Goal: Task Accomplishment & Management: Use online tool/utility

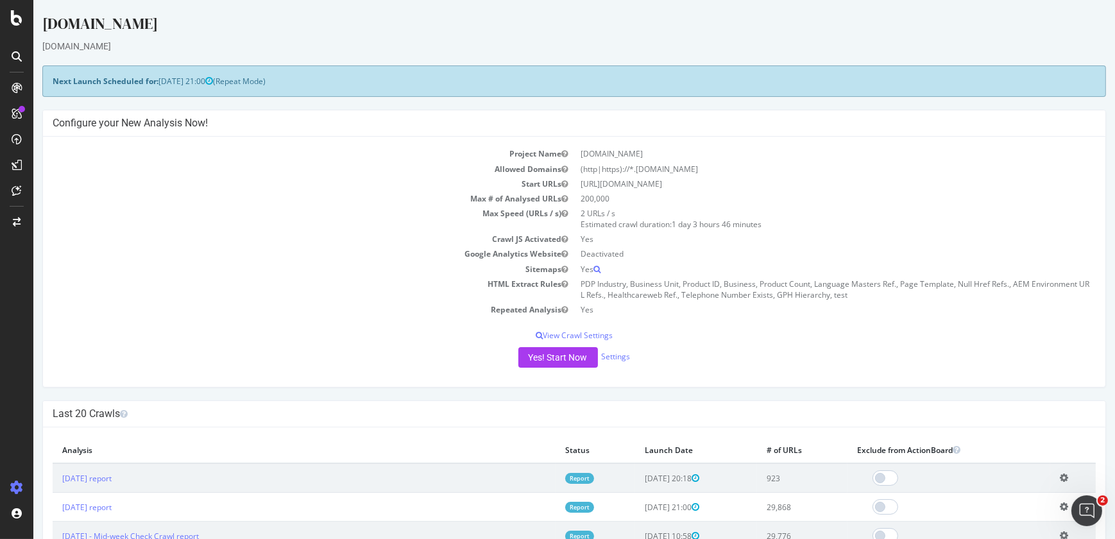
click at [1060, 475] on icon at bounding box center [1064, 478] width 8 height 10
click at [1011, 512] on link "Delete analysis" at bounding box center [1017, 514] width 103 height 17
click at [1060, 475] on icon at bounding box center [1064, 478] width 8 height 10
click at [998, 501] on link "Add name" at bounding box center [1017, 496] width 103 height 17
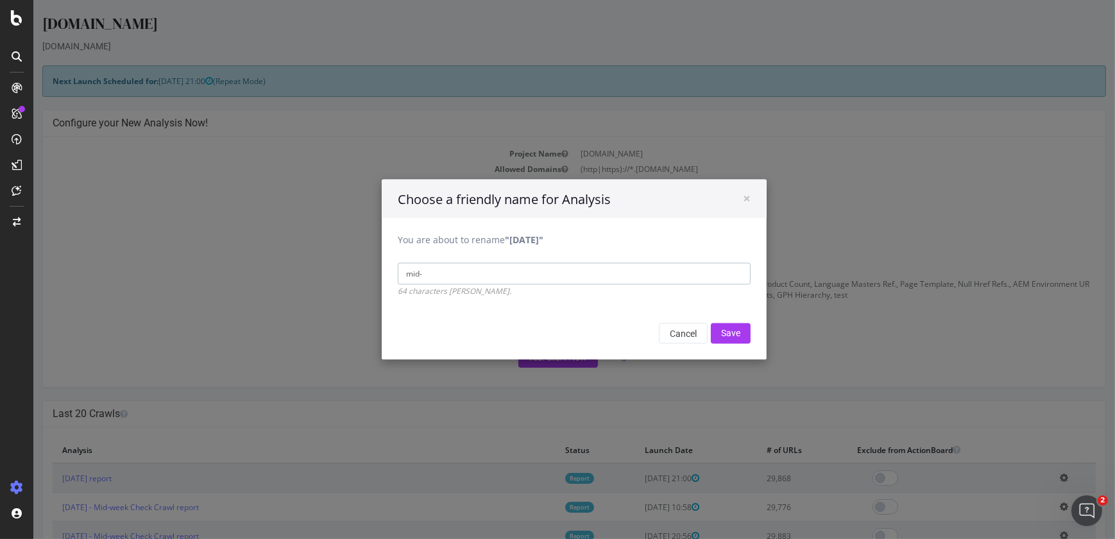
type input "Mid-week Check Crawl"
click at [726, 326] on input "Save" at bounding box center [731, 333] width 40 height 21
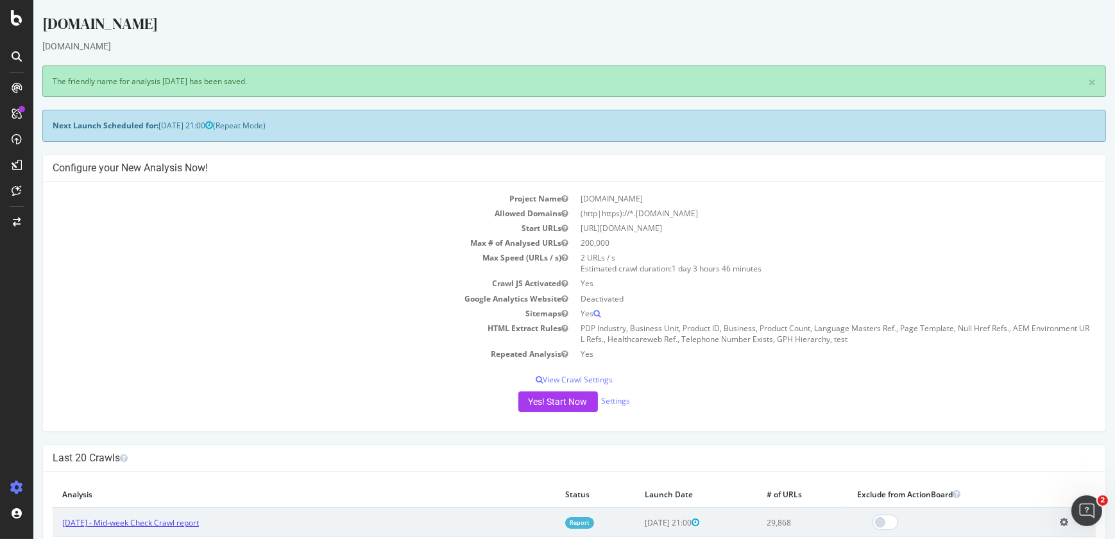
click at [171, 524] on link "2025 Sep. 22nd - Mid-week Check Crawl report" at bounding box center [130, 522] width 137 height 11
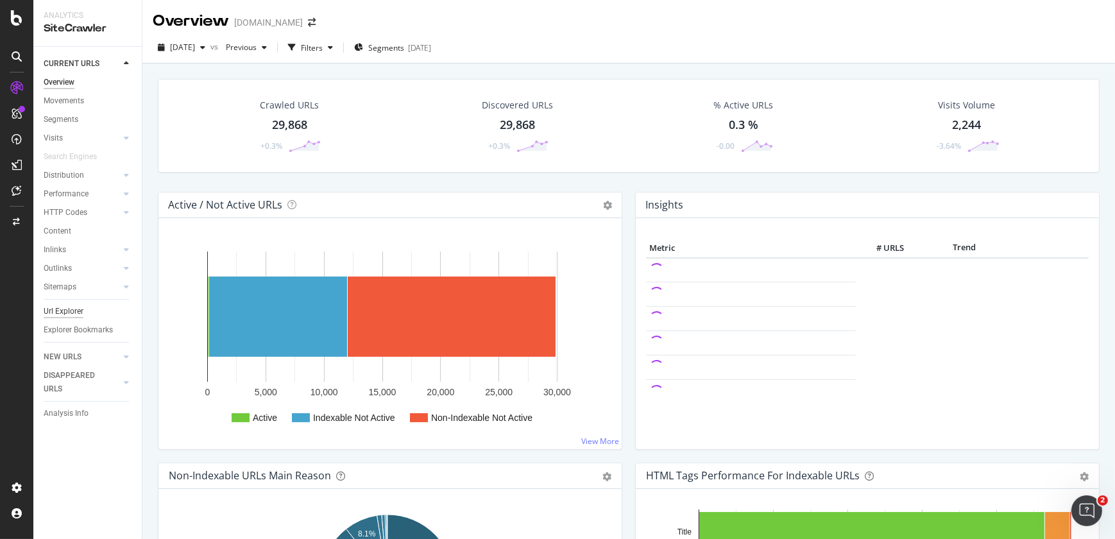
click at [64, 311] on div "Url Explorer" at bounding box center [64, 311] width 40 height 13
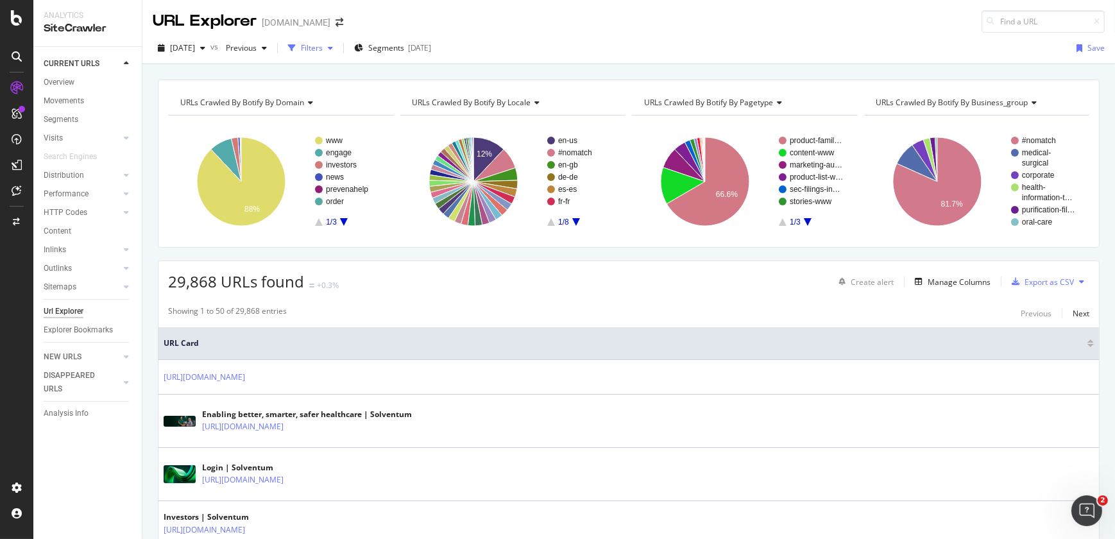
click at [323, 47] on div "Filters" at bounding box center [312, 47] width 22 height 11
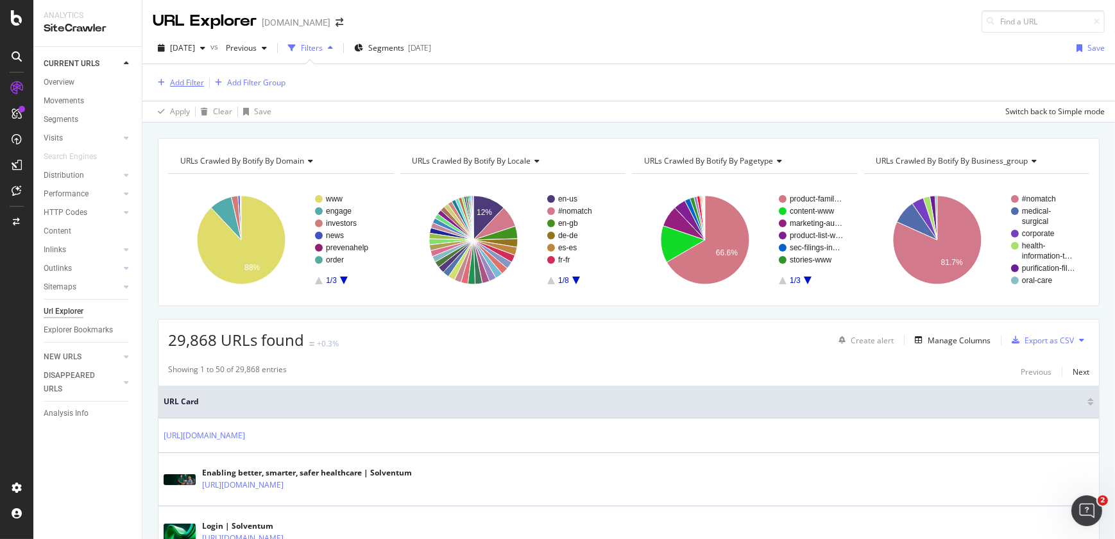
click at [187, 82] on div "Add Filter" at bounding box center [187, 82] width 34 height 11
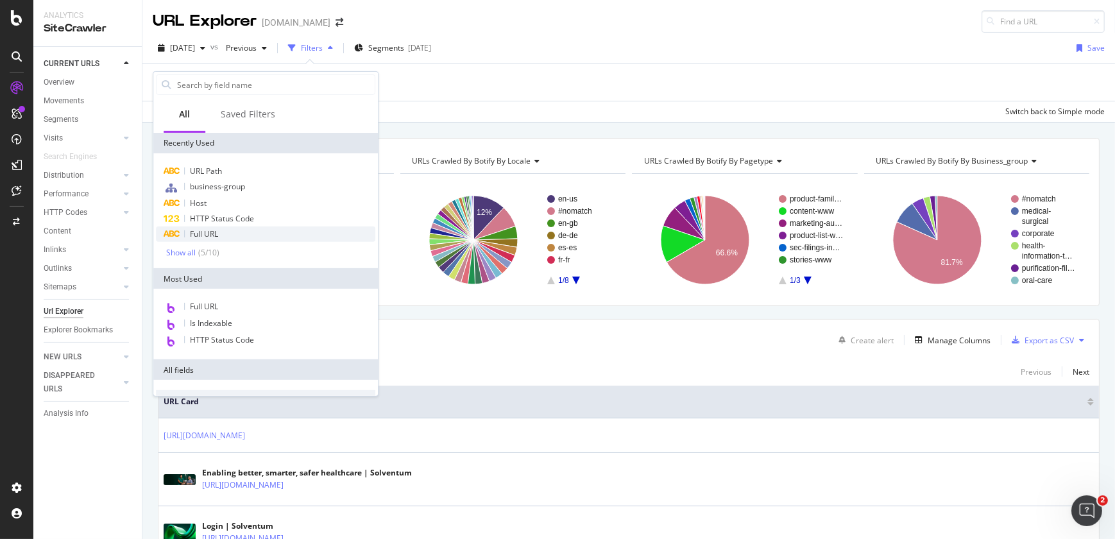
click at [218, 230] on span "Full URL" at bounding box center [204, 233] width 28 height 11
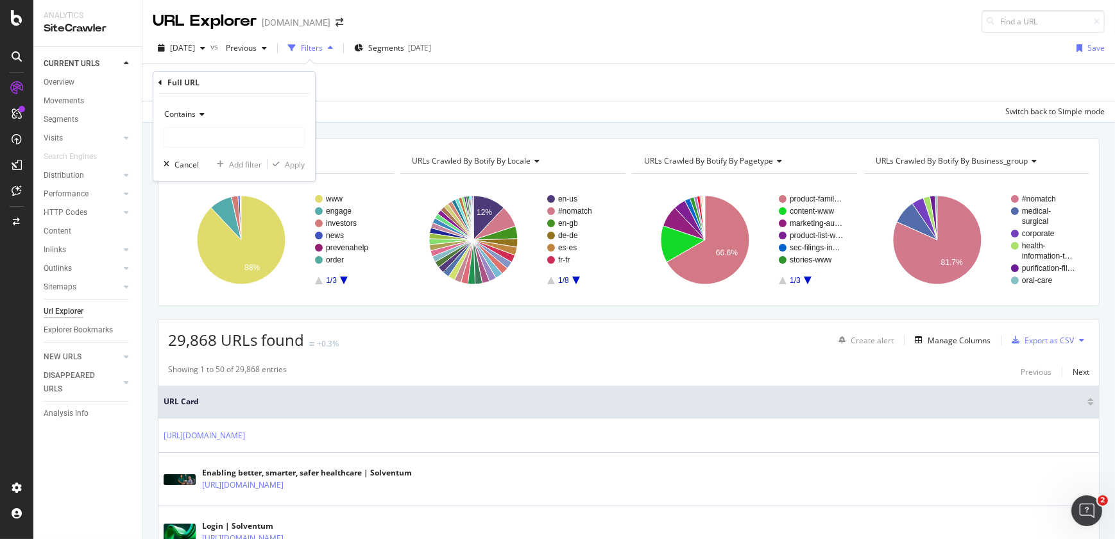
click at [203, 119] on div "Contains" at bounding box center [234, 114] width 141 height 21
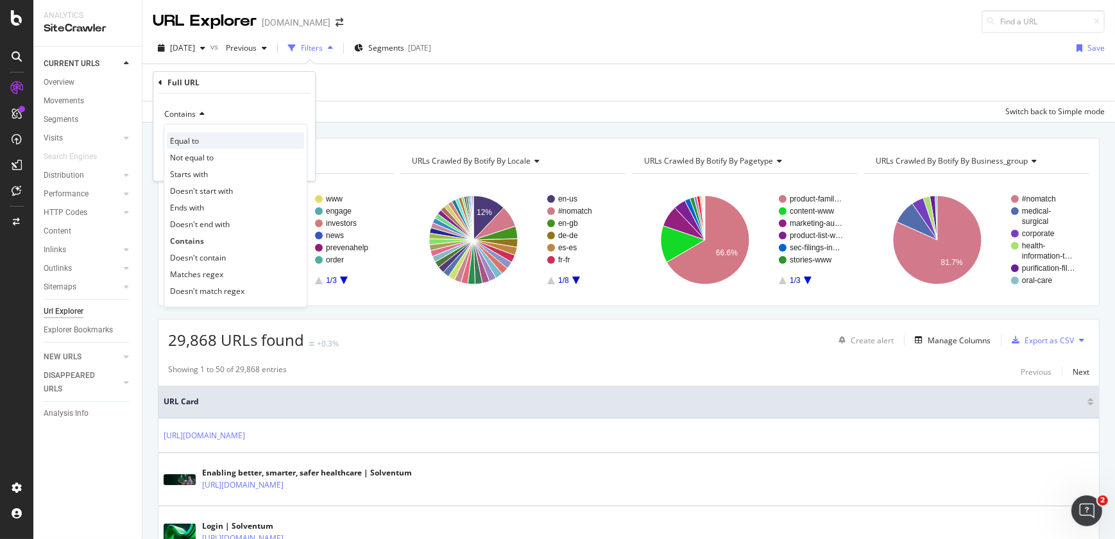
click at [201, 137] on div "Equal to" at bounding box center [235, 140] width 137 height 17
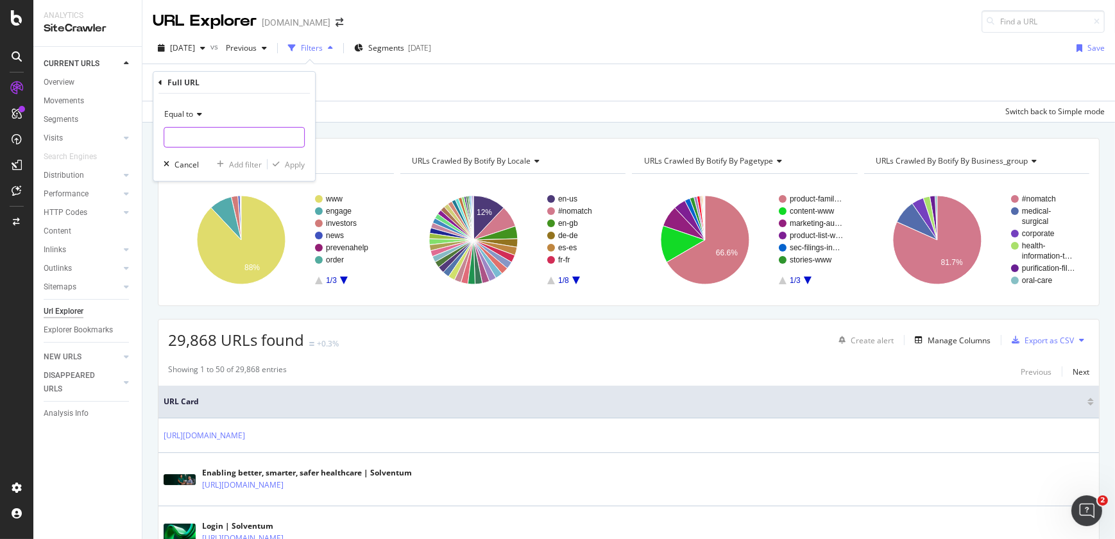
click at [201, 137] on input "text" at bounding box center [234, 137] width 140 height 21
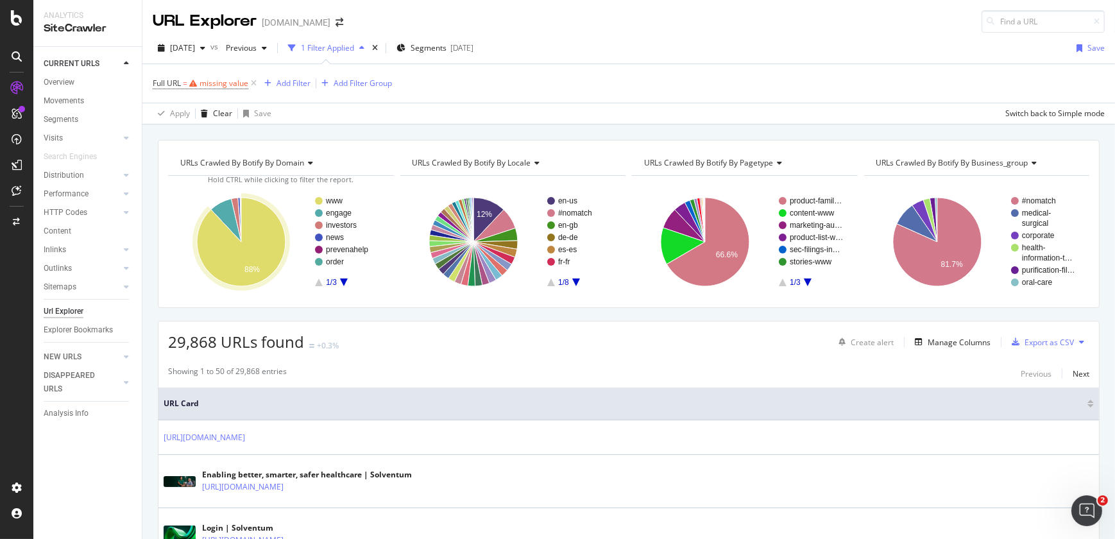
click at [866, 33] on div "2025 Sep. 22nd vs Previous 1 Filter Applied Segments 2025-09-19 Save Full URL =…" at bounding box center [628, 79] width 973 height 92
click at [227, 81] on div "missing value" at bounding box center [224, 83] width 49 height 11
click at [189, 109] on span "Contains" at bounding box center [179, 112] width 31 height 11
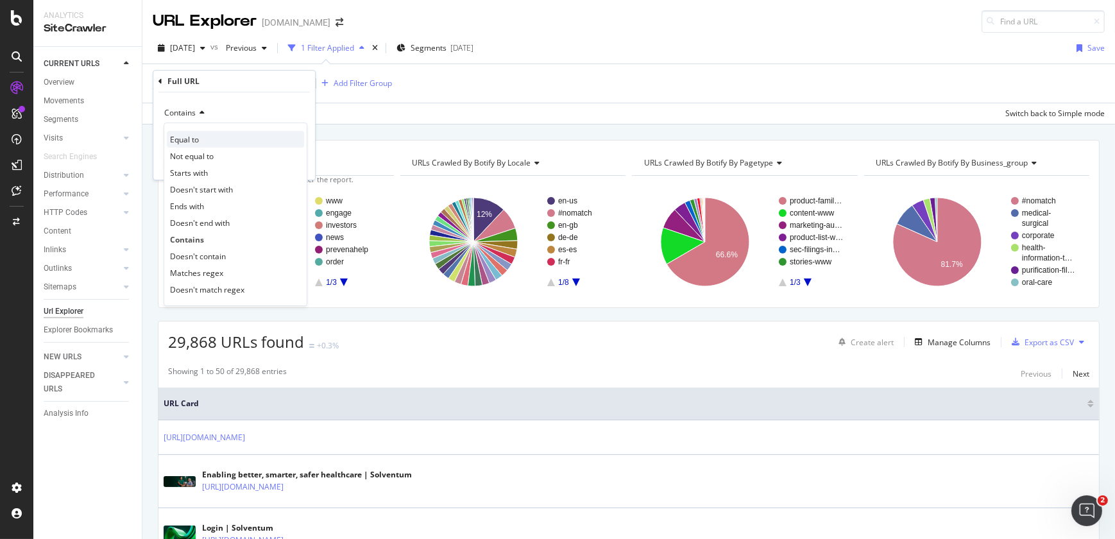
click at [189, 135] on span "Equal to" at bounding box center [184, 139] width 29 height 11
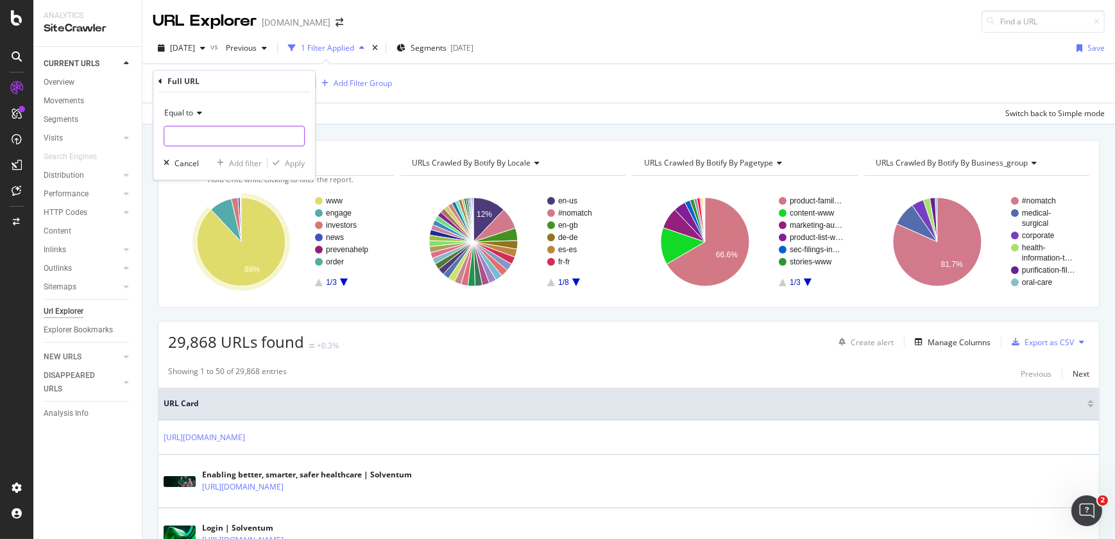
click at [193, 139] on input "text" at bounding box center [234, 136] width 140 height 21
paste input "https://www.solventum.com/en-ca/home/f/b00034421/"
type input "https://www.solventum.com/en-ca/home/f/b00034421/"
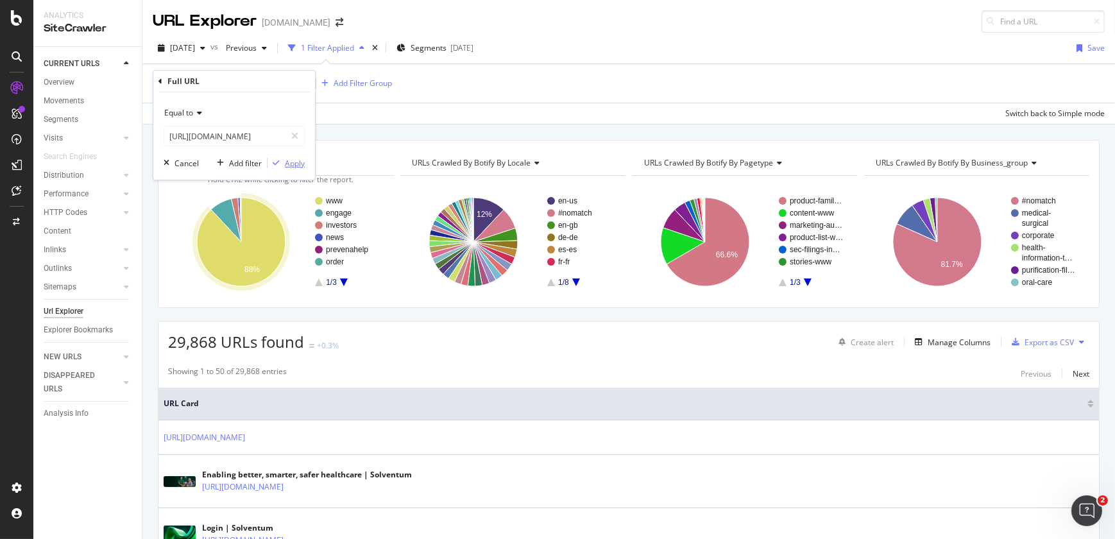
click at [294, 167] on div "Apply" at bounding box center [295, 163] width 20 height 11
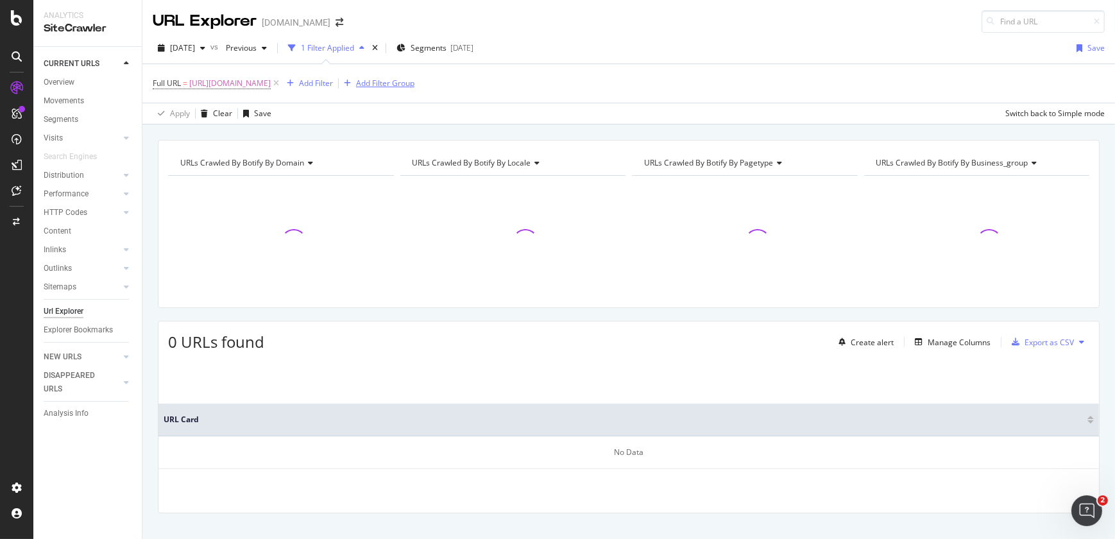
click at [415, 84] on div "Add Filter Group" at bounding box center [385, 83] width 58 height 11
click at [415, 86] on div "Add Filter Group" at bounding box center [385, 83] width 58 height 11
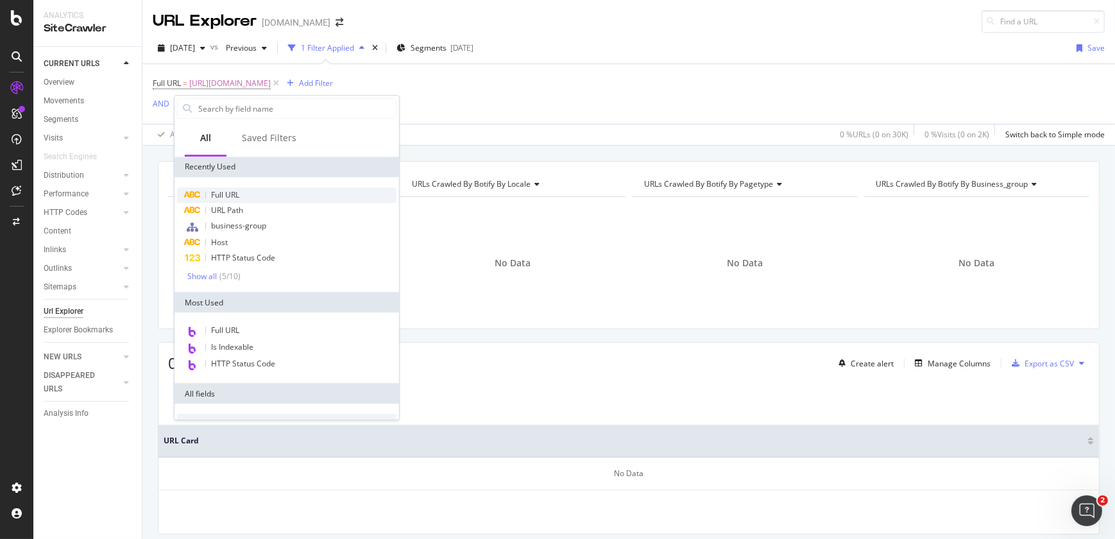
click at [233, 190] on span "Full URL" at bounding box center [225, 194] width 28 height 11
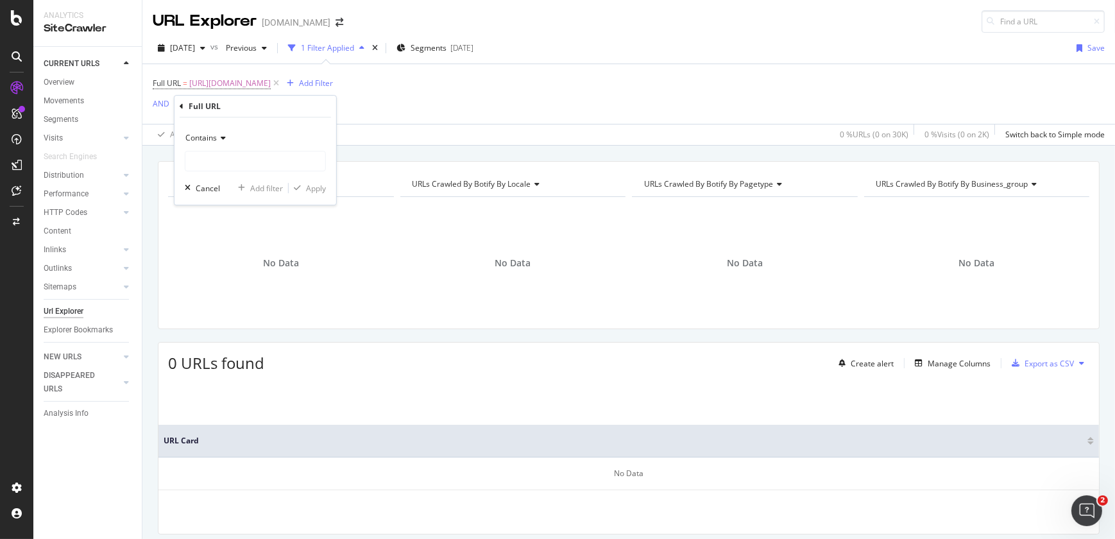
click at [212, 141] on span "Contains" at bounding box center [200, 137] width 31 height 11
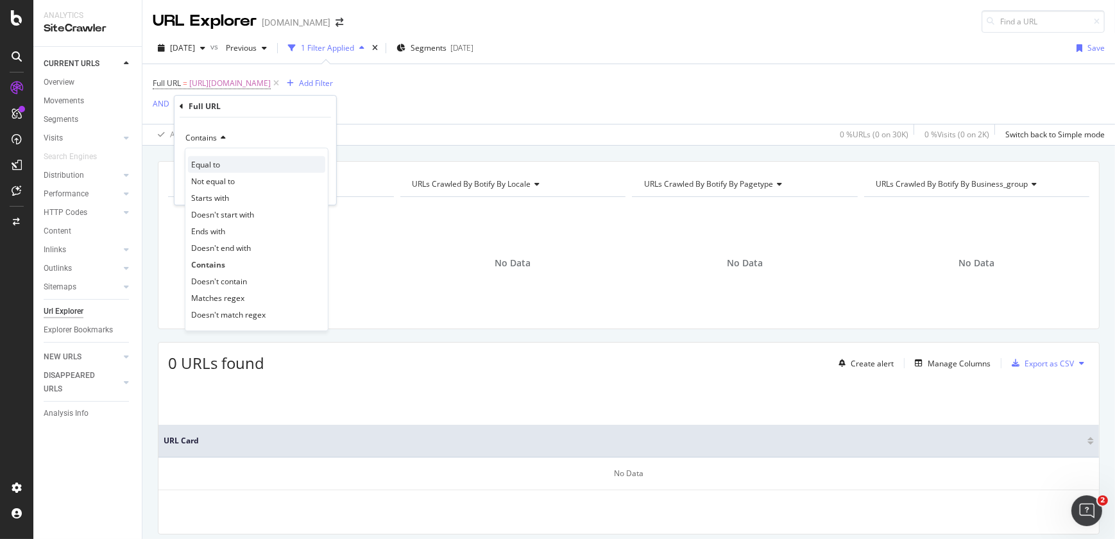
click at [214, 162] on span "Equal to" at bounding box center [205, 164] width 29 height 11
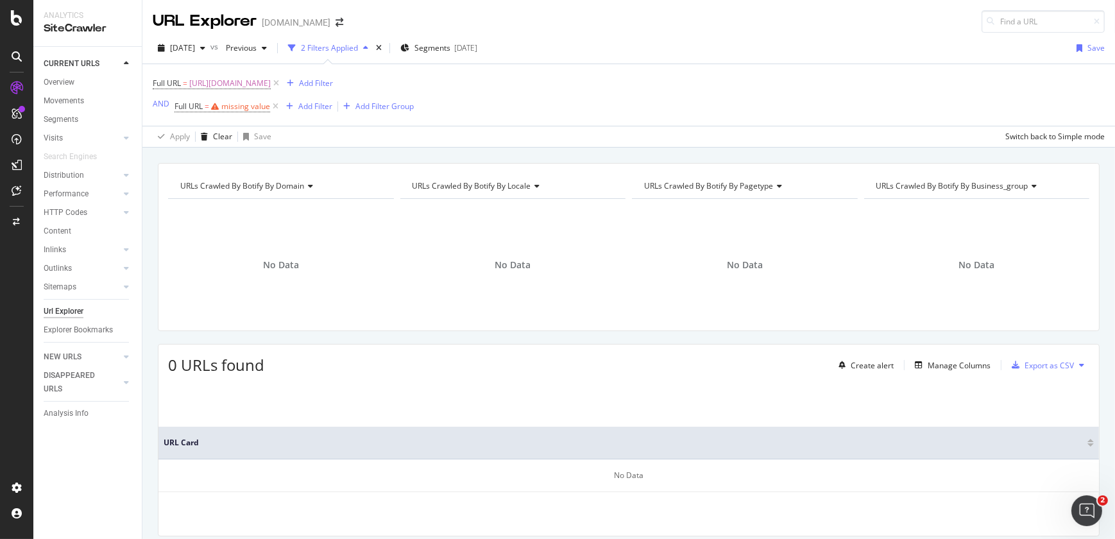
click at [858, 114] on div "Full URL = https://www.solventum.com/en-ca/home/f/b00034421/ Add Filter AND Ful…" at bounding box center [629, 95] width 952 height 62
click at [253, 105] on div "missing value" at bounding box center [245, 106] width 49 height 11
click at [231, 151] on input "text" at bounding box center [255, 160] width 140 height 21
paste input "https://www.solventum.com/en-hk/home/f/b00034421/"
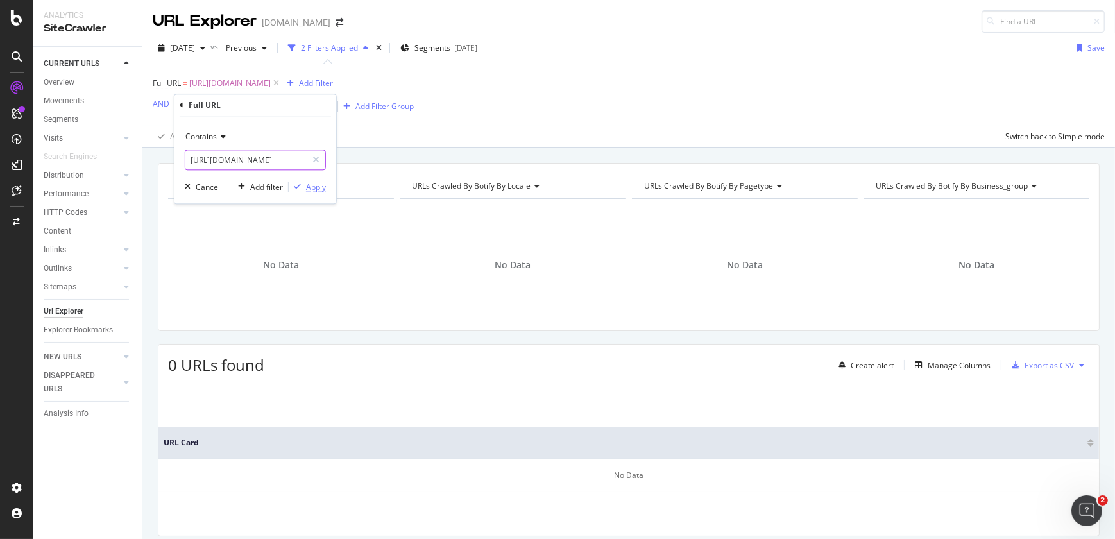
type input "https://www.solventum.com/en-hk/home/f/b00034421/"
click at [320, 187] on div "Apply" at bounding box center [316, 187] width 20 height 11
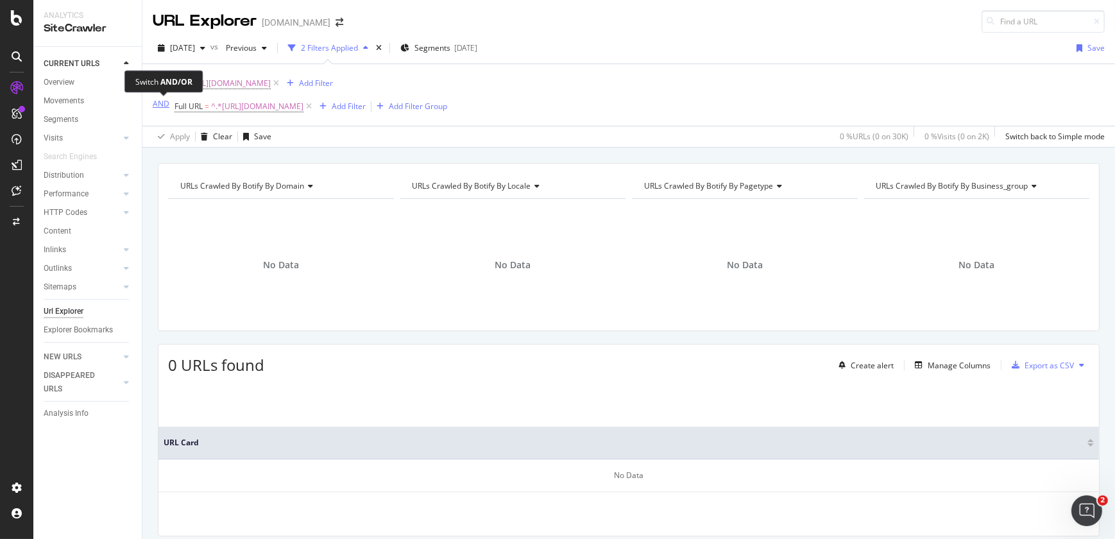
click at [160, 105] on div "AND" at bounding box center [161, 103] width 17 height 11
click at [274, 104] on span "^.*https://www.solventum.com/en-hk/home/f/b00034421/.*$" at bounding box center [251, 107] width 92 height 18
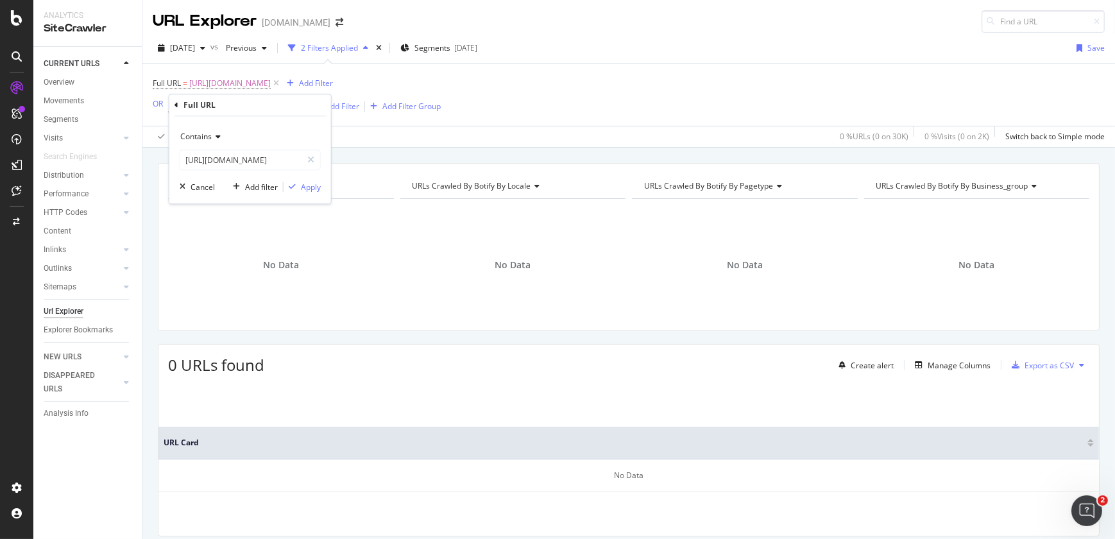
click at [203, 133] on span "Contains" at bounding box center [195, 137] width 31 height 11
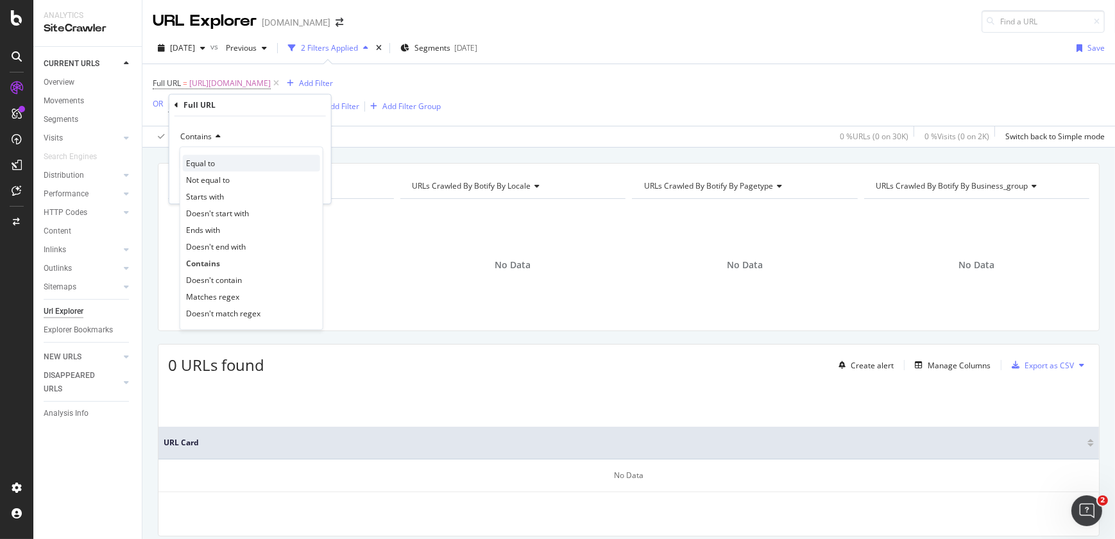
click at [202, 167] on span "Equal to" at bounding box center [200, 163] width 29 height 11
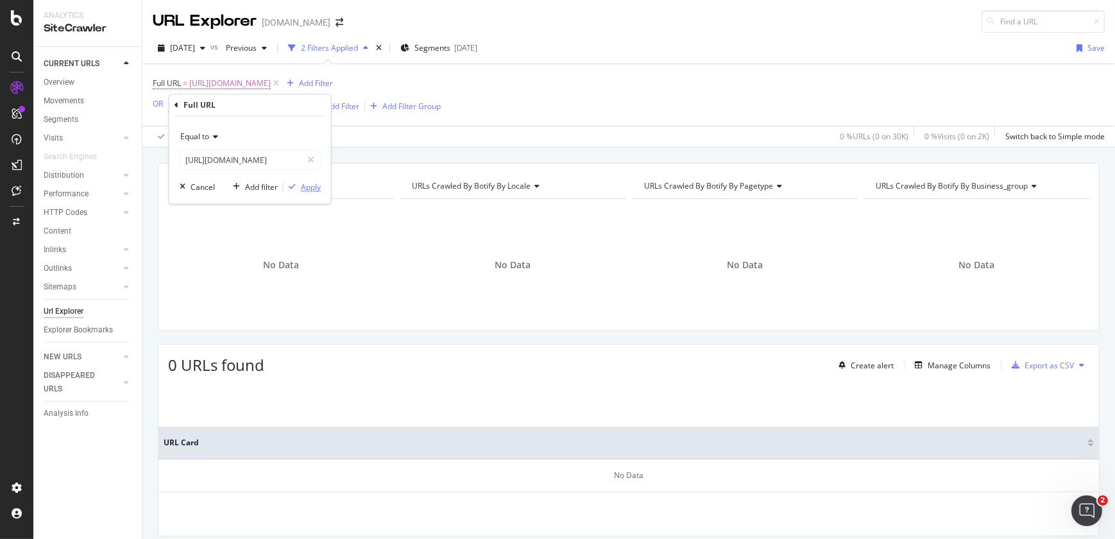
click at [314, 185] on div "Apply" at bounding box center [311, 187] width 20 height 11
